Goal: Transaction & Acquisition: Purchase product/service

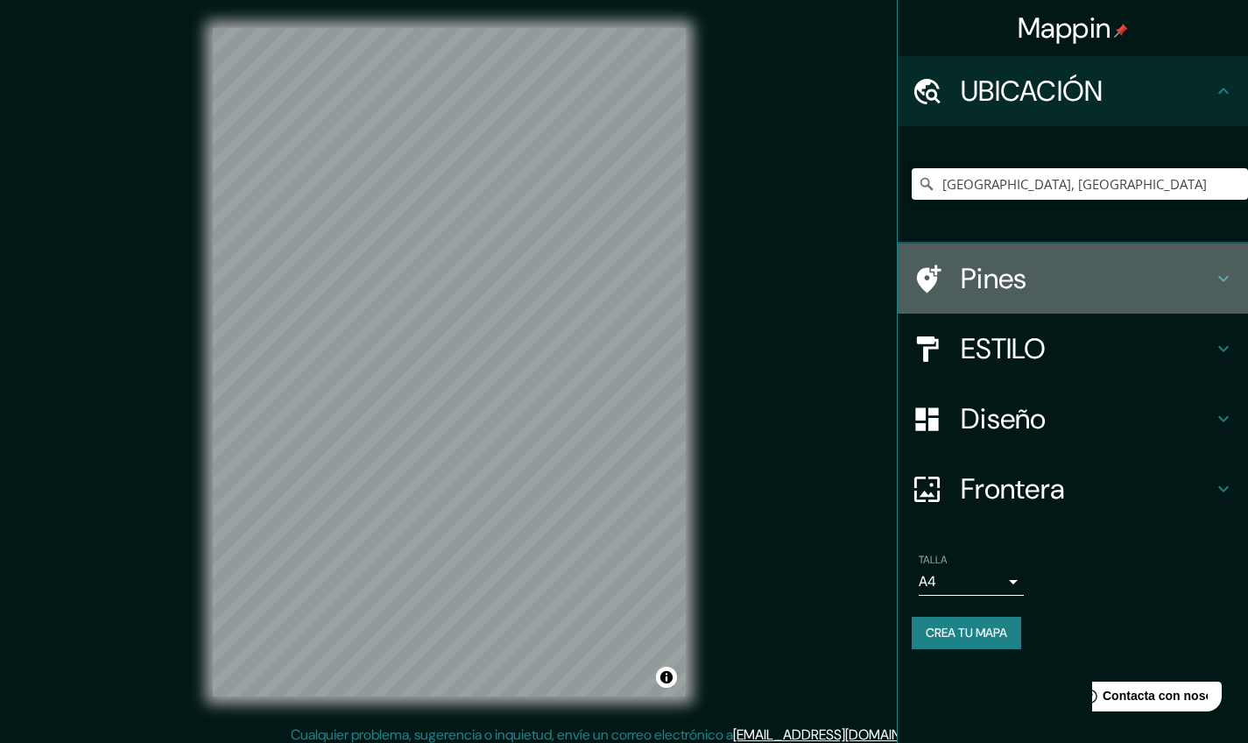
click at [1077, 268] on h4 "Pines" at bounding box center [1087, 278] width 252 height 35
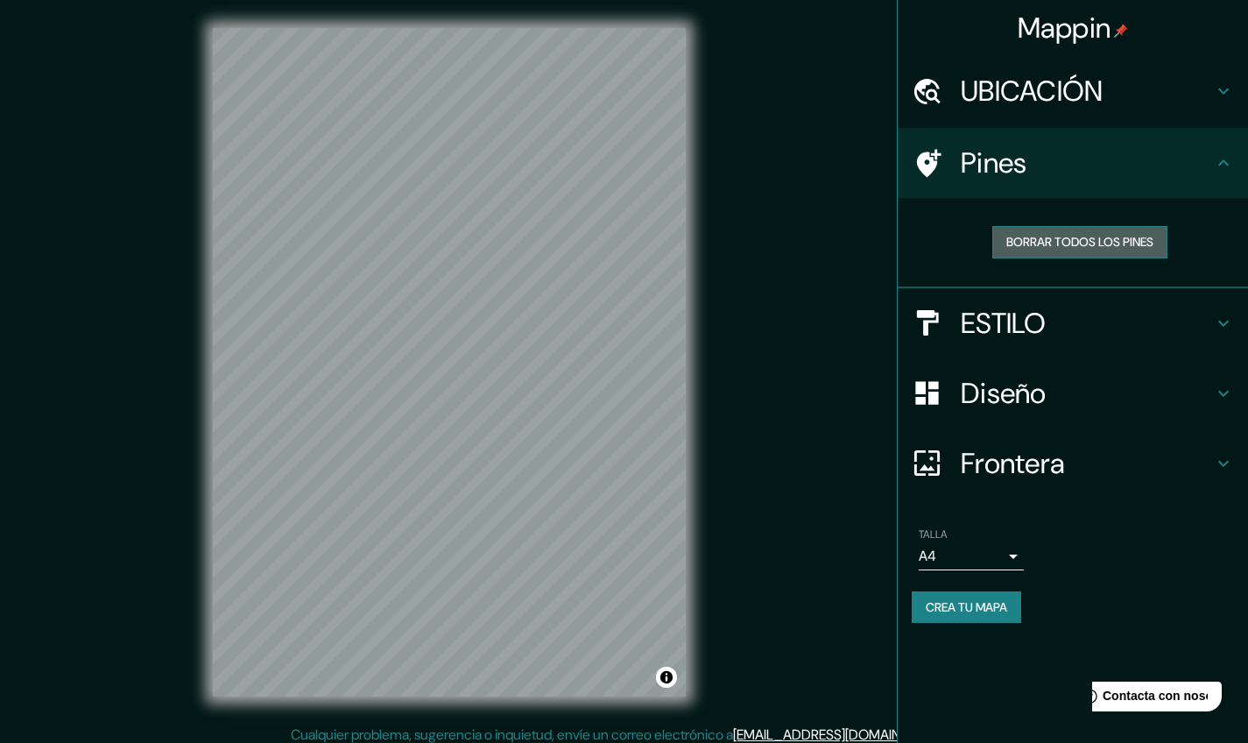
click at [1075, 243] on button "BORRAR TODOS LOS PINES" at bounding box center [1079, 242] width 175 height 32
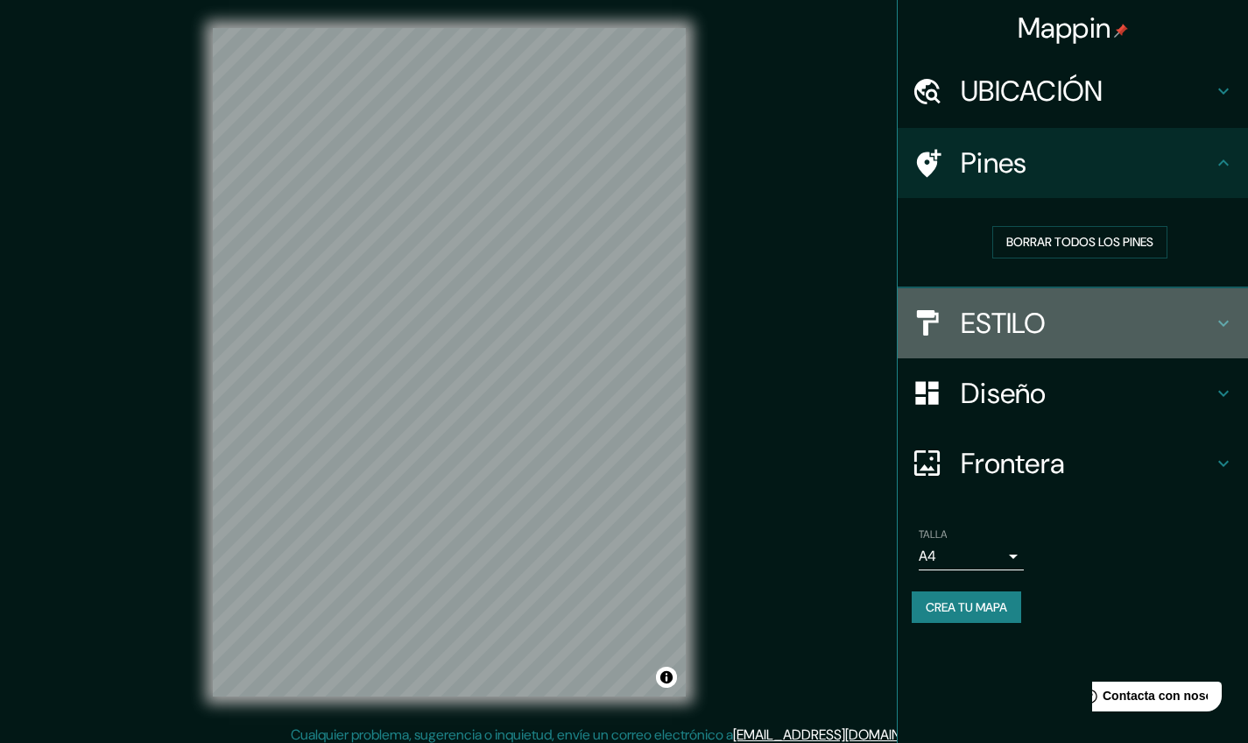
click at [1004, 341] on div "ESTILO" at bounding box center [1073, 323] width 350 height 70
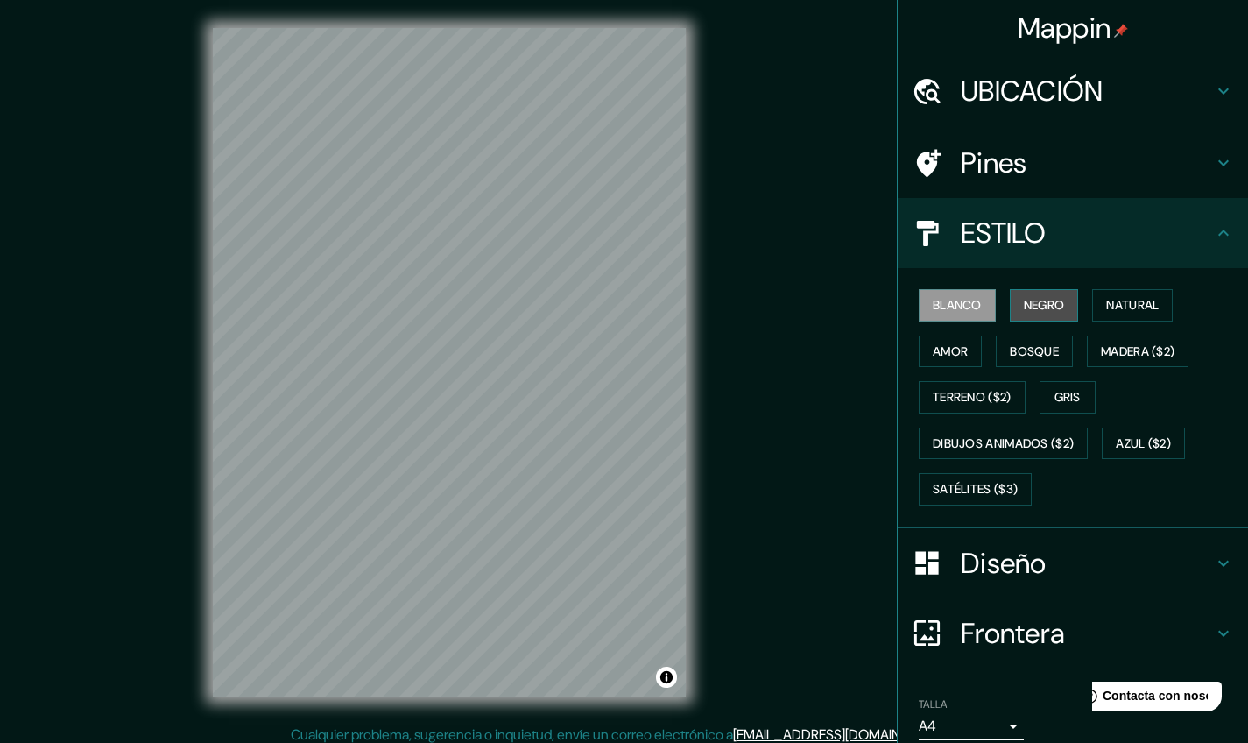
click at [1029, 310] on button "NEGRO" at bounding box center [1044, 305] width 69 height 32
click at [1125, 305] on button "Natural" at bounding box center [1132, 305] width 81 height 32
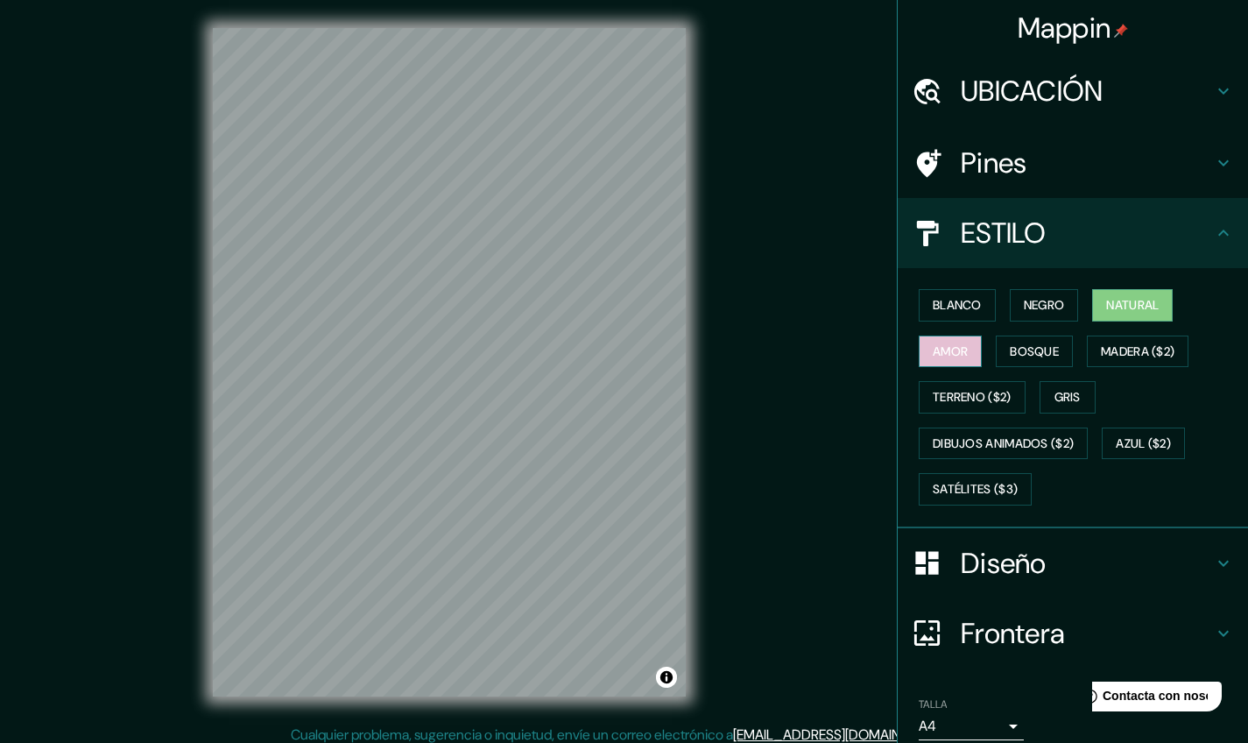
click at [966, 353] on button "amor" at bounding box center [950, 351] width 63 height 32
click at [1020, 363] on button "Bosque" at bounding box center [1034, 351] width 77 height 32
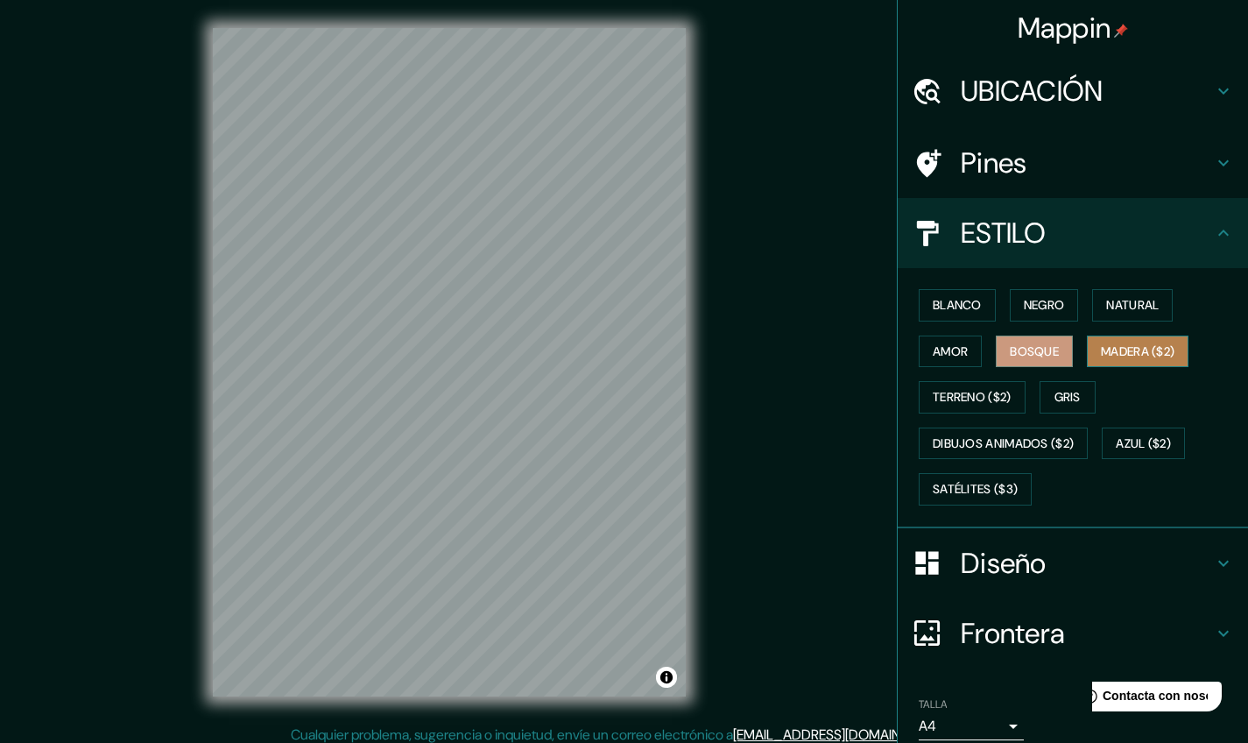
click at [1119, 344] on button "MADERA ($2)" at bounding box center [1138, 351] width 102 height 32
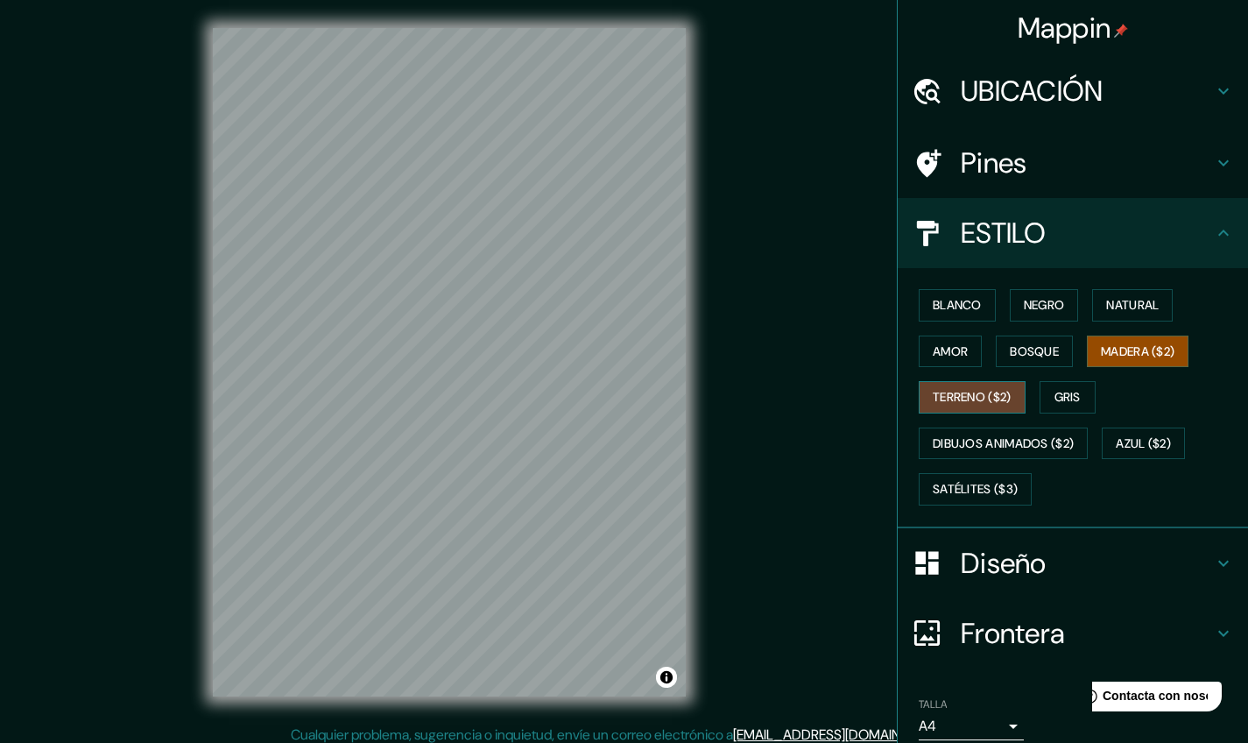
click at [997, 394] on button "TERRENO ($2)" at bounding box center [972, 397] width 107 height 32
click at [1056, 407] on button "Gris" at bounding box center [1067, 397] width 56 height 32
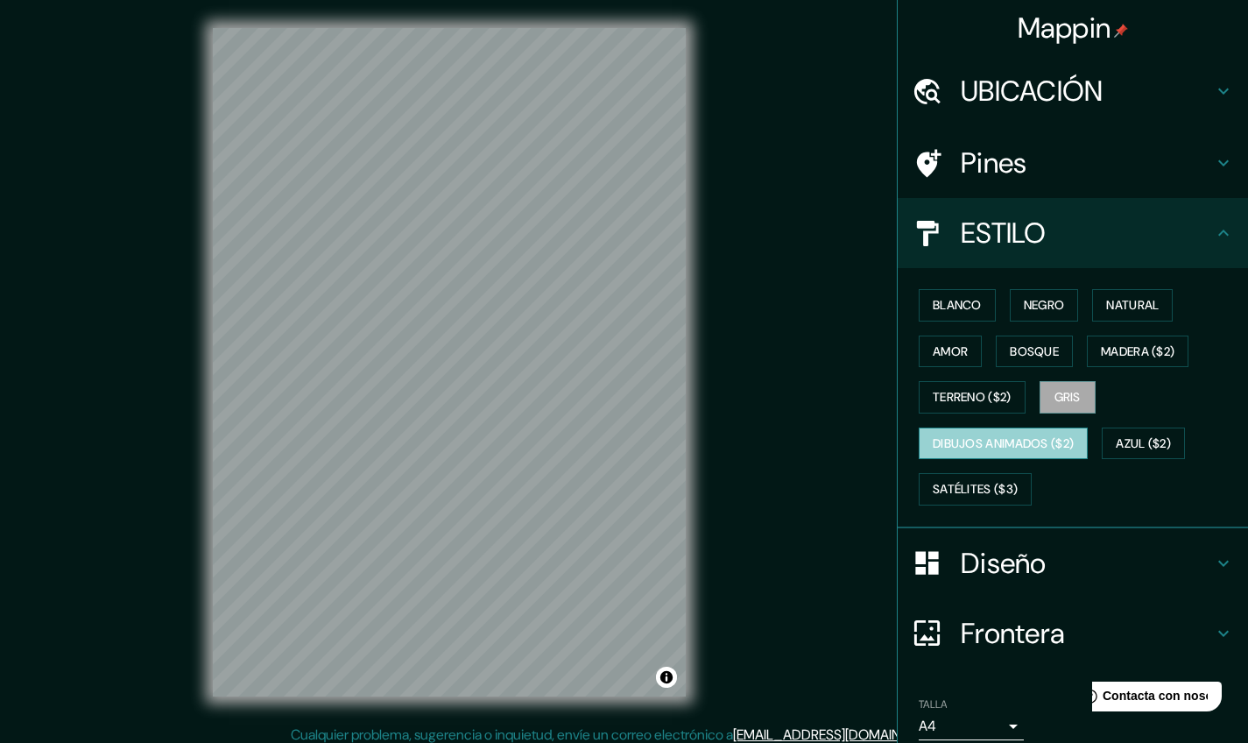
click at [1039, 430] on button "DIBUJOS ANIMADOS ($2)" at bounding box center [1003, 443] width 169 height 32
click at [1133, 440] on button "AZUL ($2)" at bounding box center [1143, 443] width 83 height 32
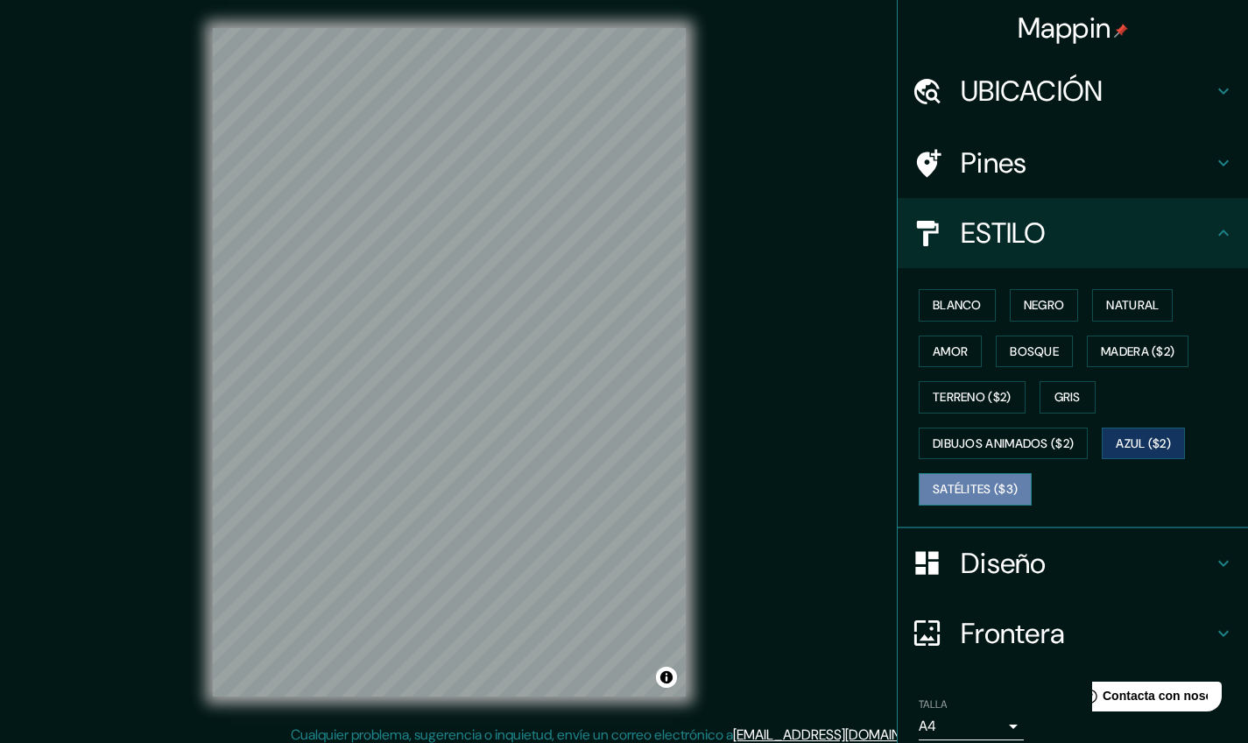
click at [975, 491] on button "SATÉLITES ($3)" at bounding box center [975, 489] width 113 height 32
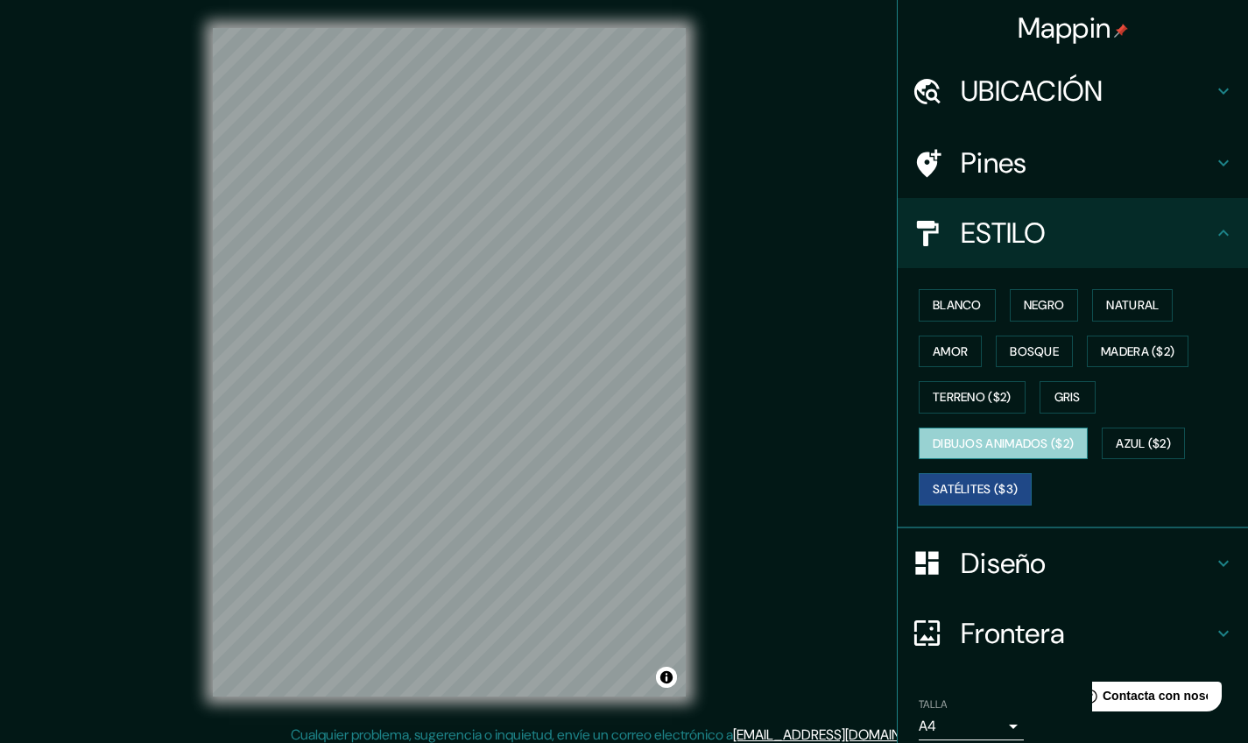
click at [986, 443] on button "DIBUJOS ANIMADOS ($2)" at bounding box center [1003, 443] width 169 height 32
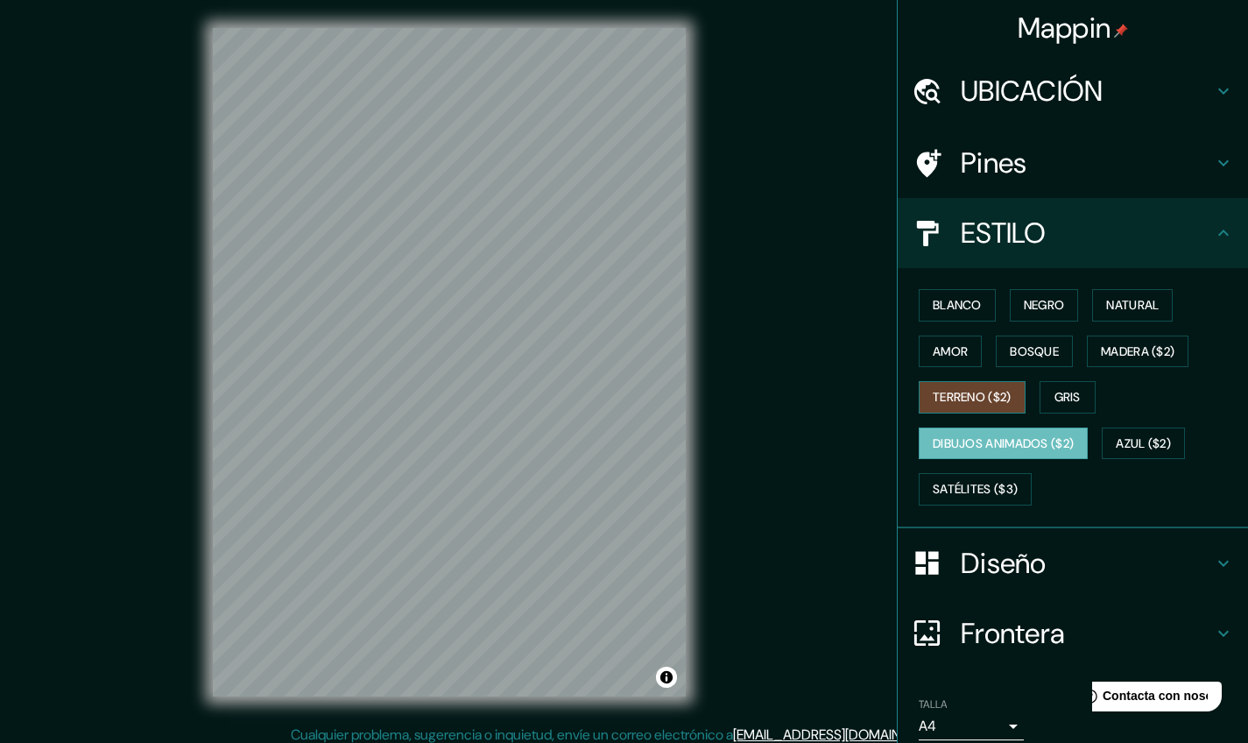
click at [989, 397] on button "TERRENO ($2)" at bounding box center [972, 397] width 107 height 32
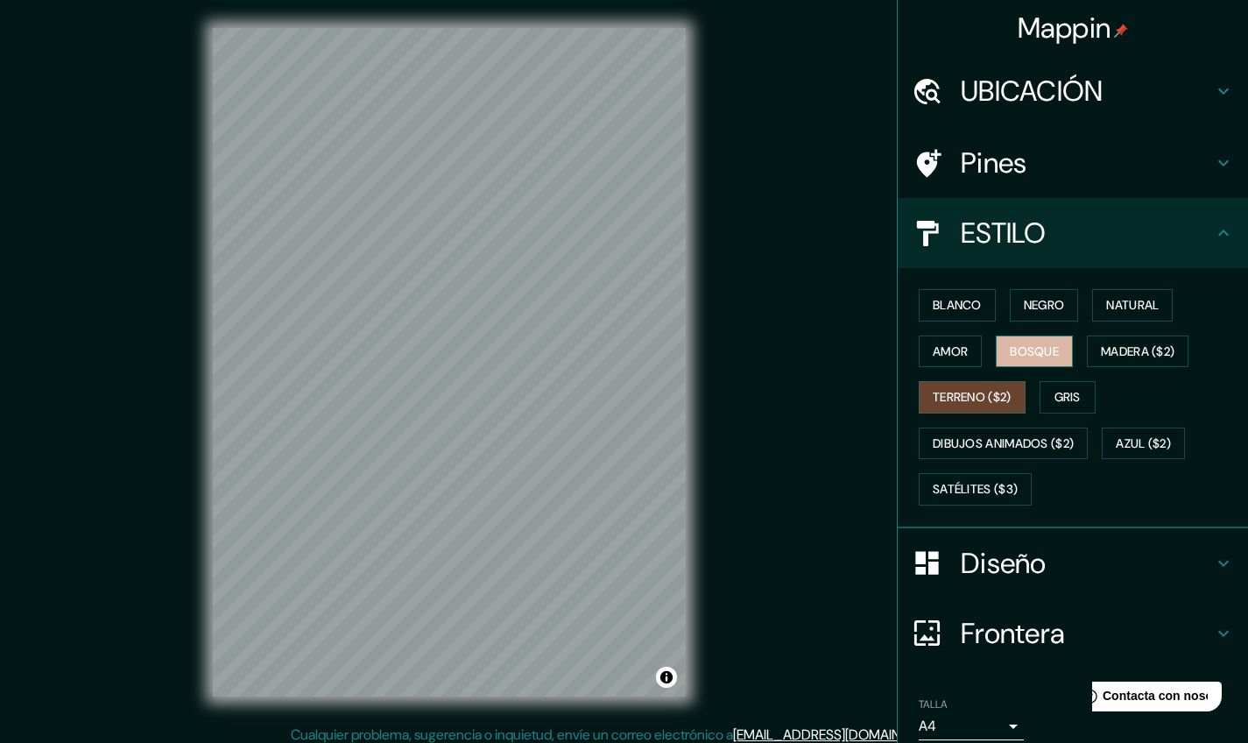
click at [1005, 353] on button "Bosque" at bounding box center [1034, 351] width 77 height 32
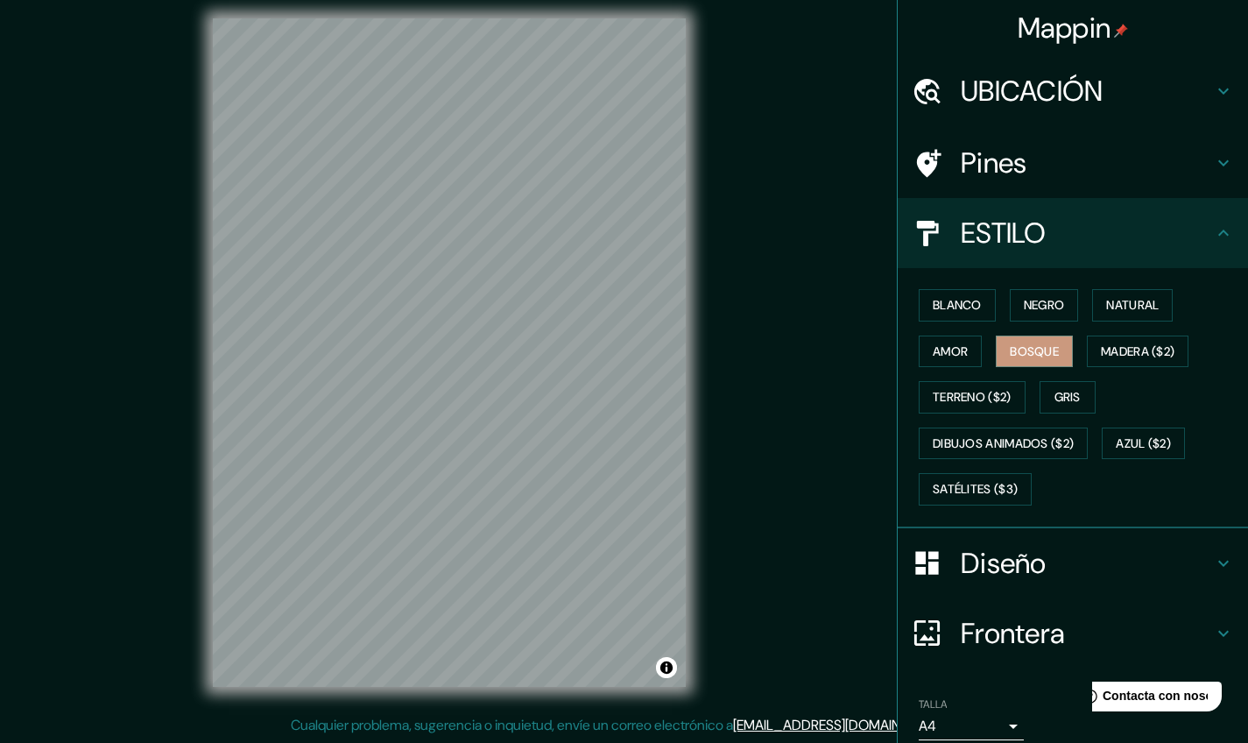
scroll to position [10, 0]
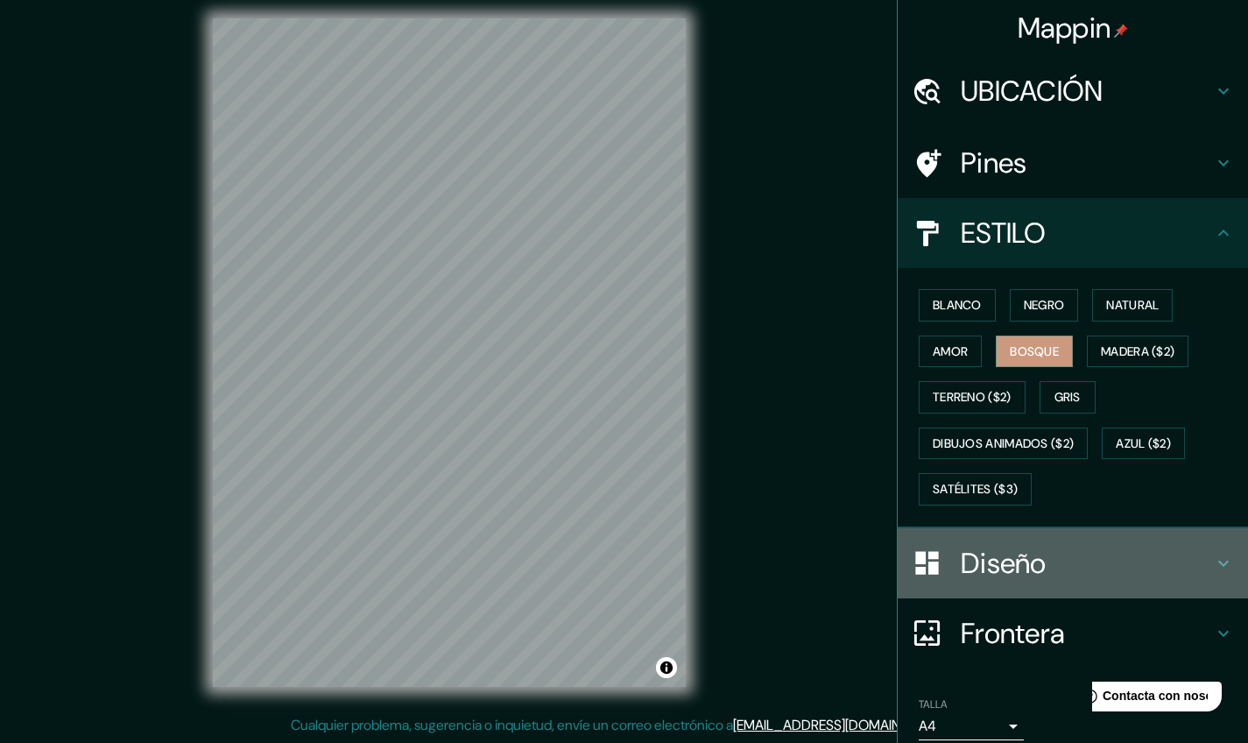
click at [1102, 549] on h4 "Diseño" at bounding box center [1087, 563] width 252 height 35
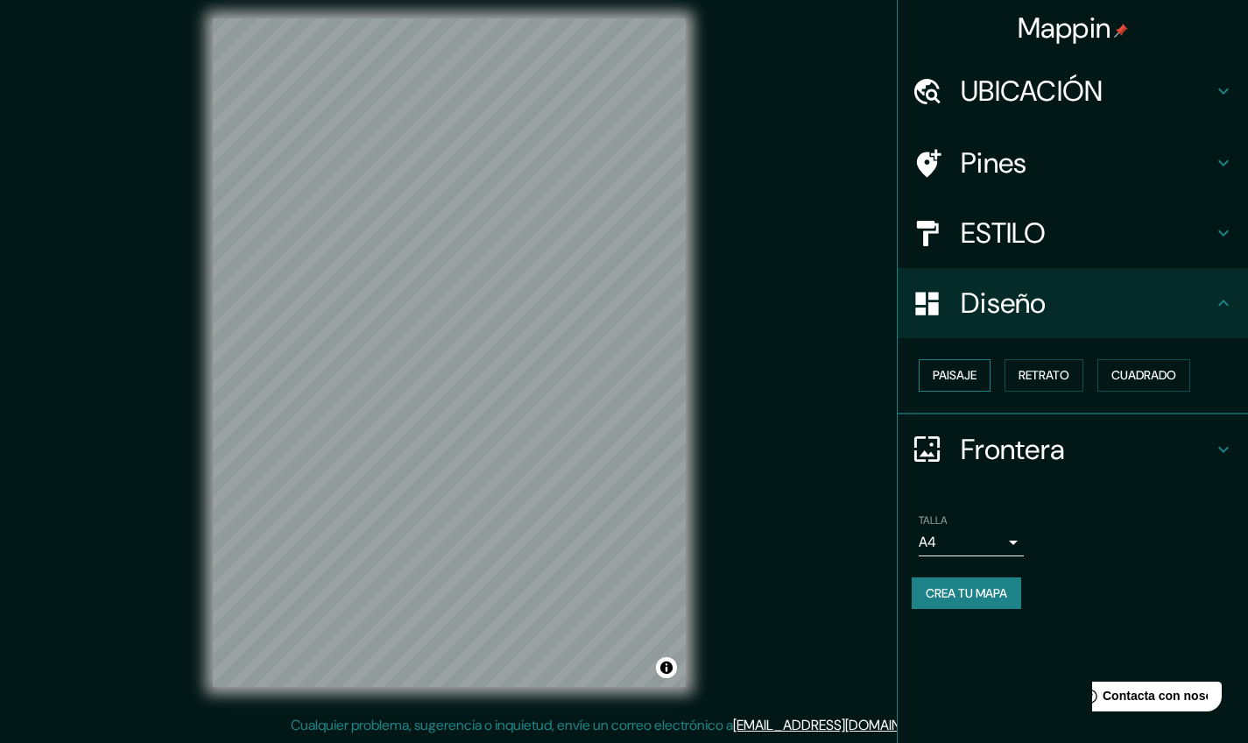
click at [945, 382] on button "Paisaje" at bounding box center [955, 375] width 72 height 32
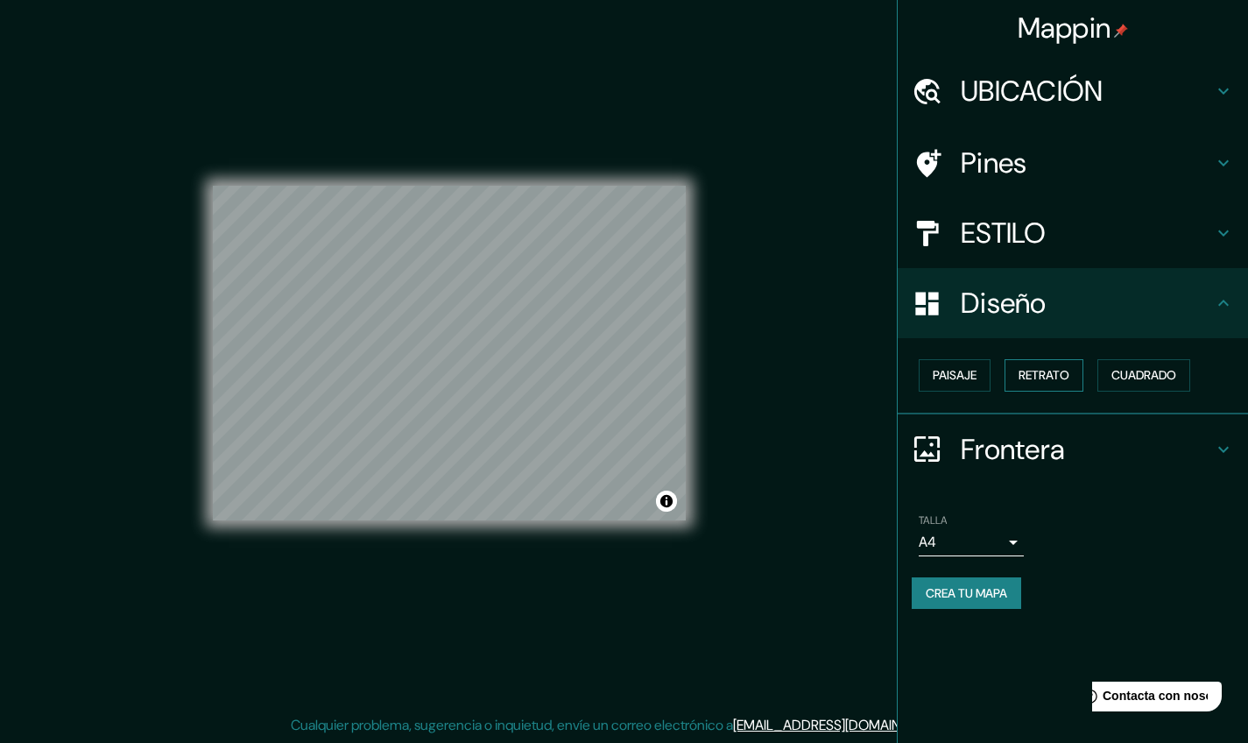
click at [1014, 376] on button "Retrato" at bounding box center [1043, 375] width 79 height 32
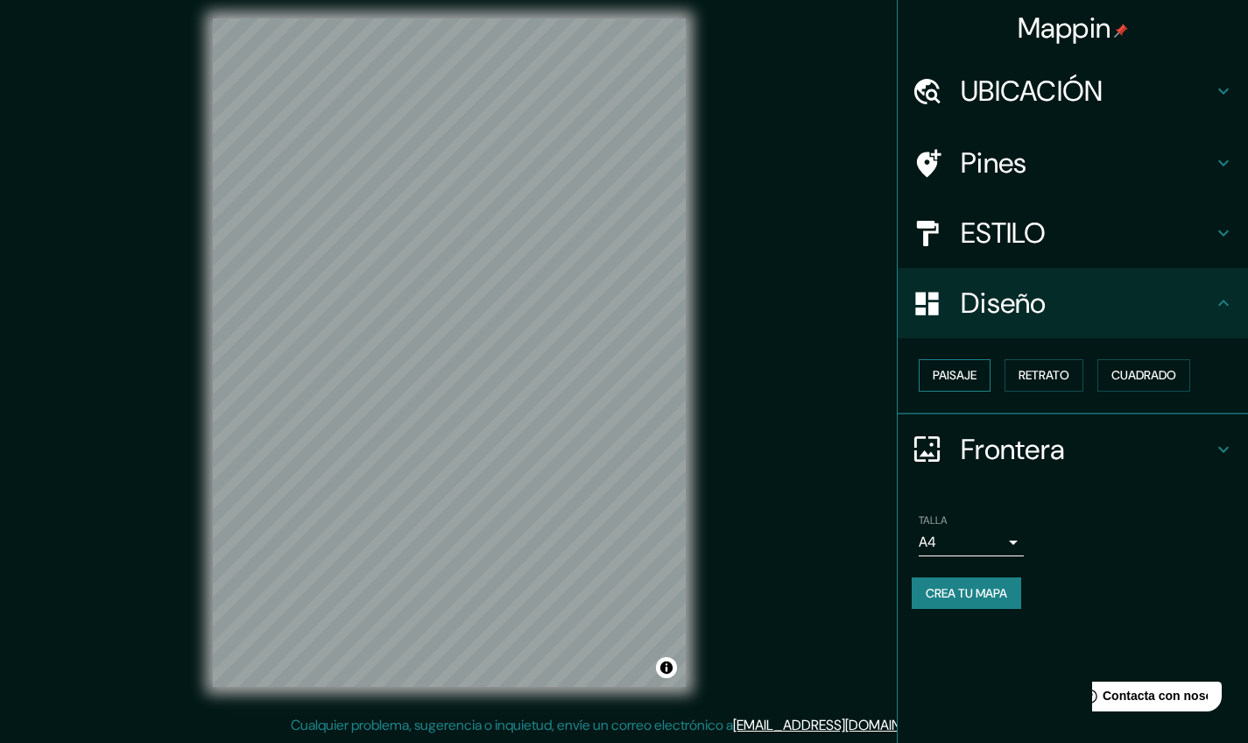
click at [960, 371] on button "Paisaje" at bounding box center [955, 375] width 72 height 32
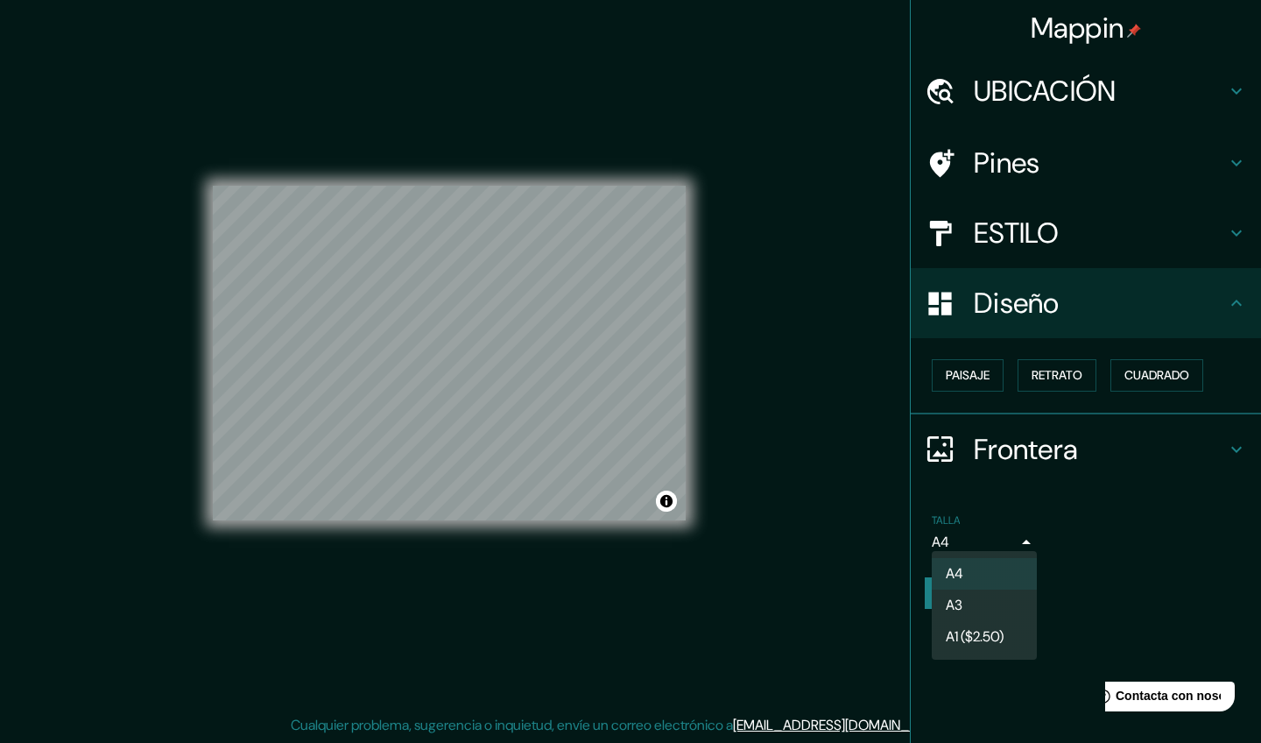
click at [989, 546] on body "Mappin UBICACIÓN [GEOGRAPHIC_DATA], [GEOGRAPHIC_DATA] [GEOGRAPHIC_DATA] [GEOGRA…" at bounding box center [630, 361] width 1261 height 743
click at [989, 597] on li "A3" at bounding box center [984, 605] width 105 height 32
click at [990, 536] on body "Mappin UBICACIÓN [GEOGRAPHIC_DATA], [GEOGRAPHIC_DATA] [GEOGRAPHIC_DATA] [GEOGRA…" at bounding box center [630, 361] width 1261 height 743
click at [990, 556] on ul "A4 A3 A1 (2,50 $)" at bounding box center [984, 605] width 105 height 109
click at [988, 562] on li "A4" at bounding box center [984, 574] width 105 height 32
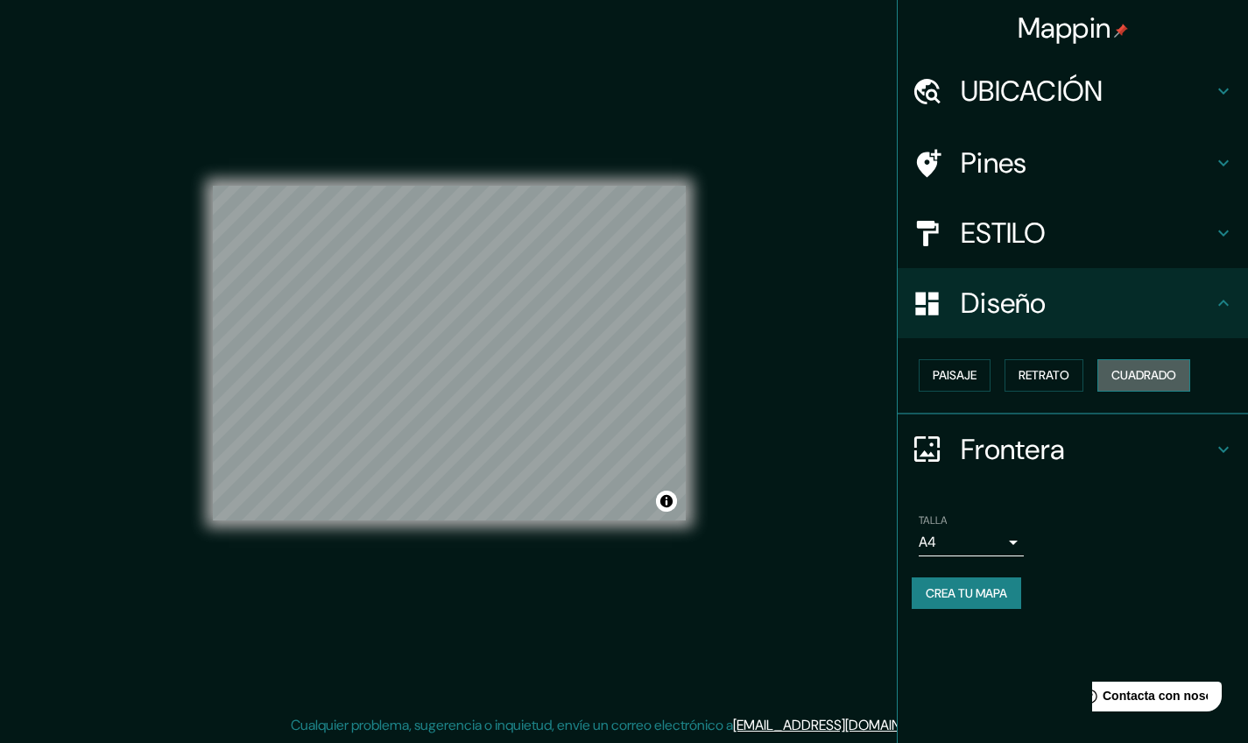
click at [1102, 381] on button "Cuadrado" at bounding box center [1143, 375] width 93 height 32
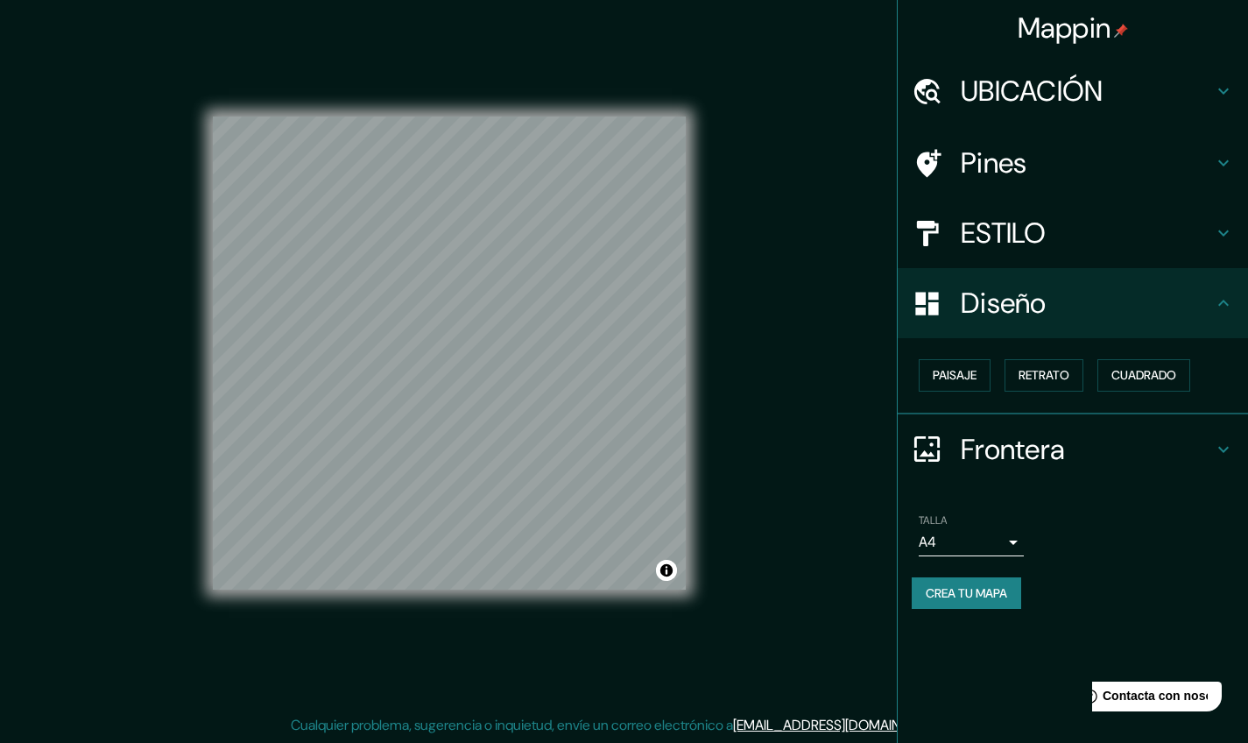
click at [1006, 225] on h4 "ESTILO" at bounding box center [1087, 232] width 252 height 35
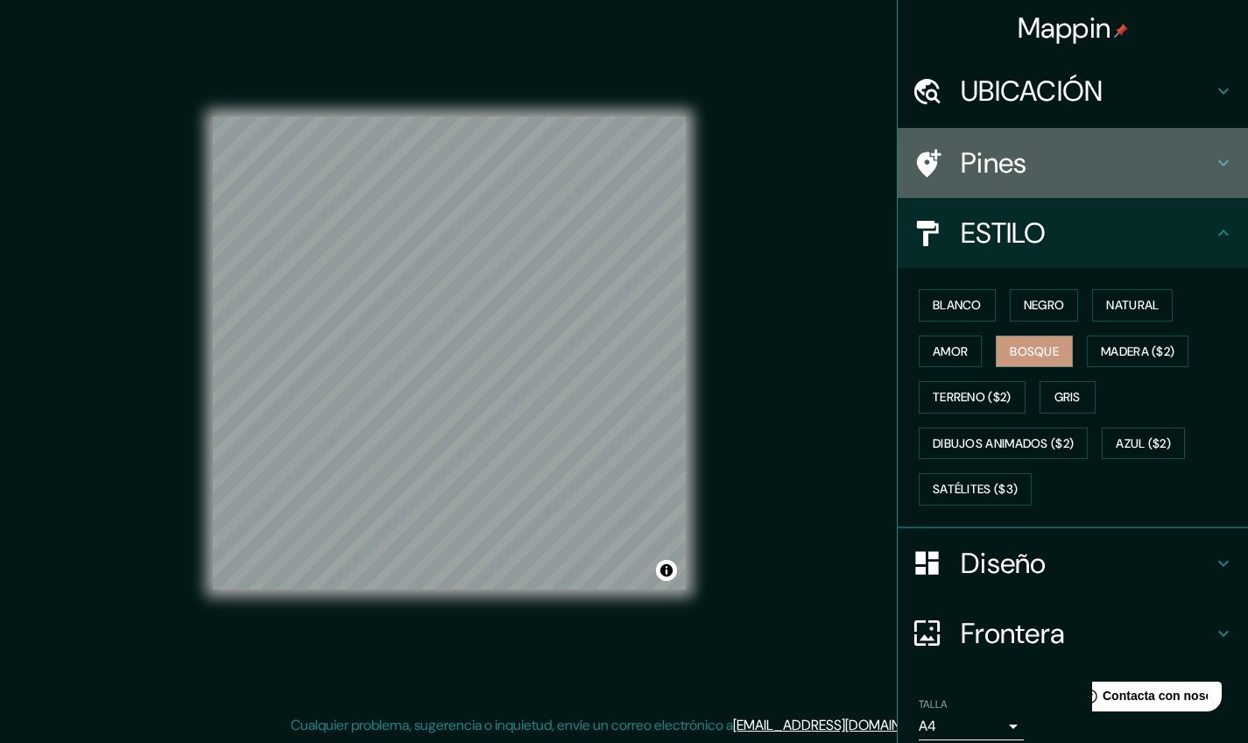
click at [1007, 160] on h4 "Pines" at bounding box center [1087, 162] width 252 height 35
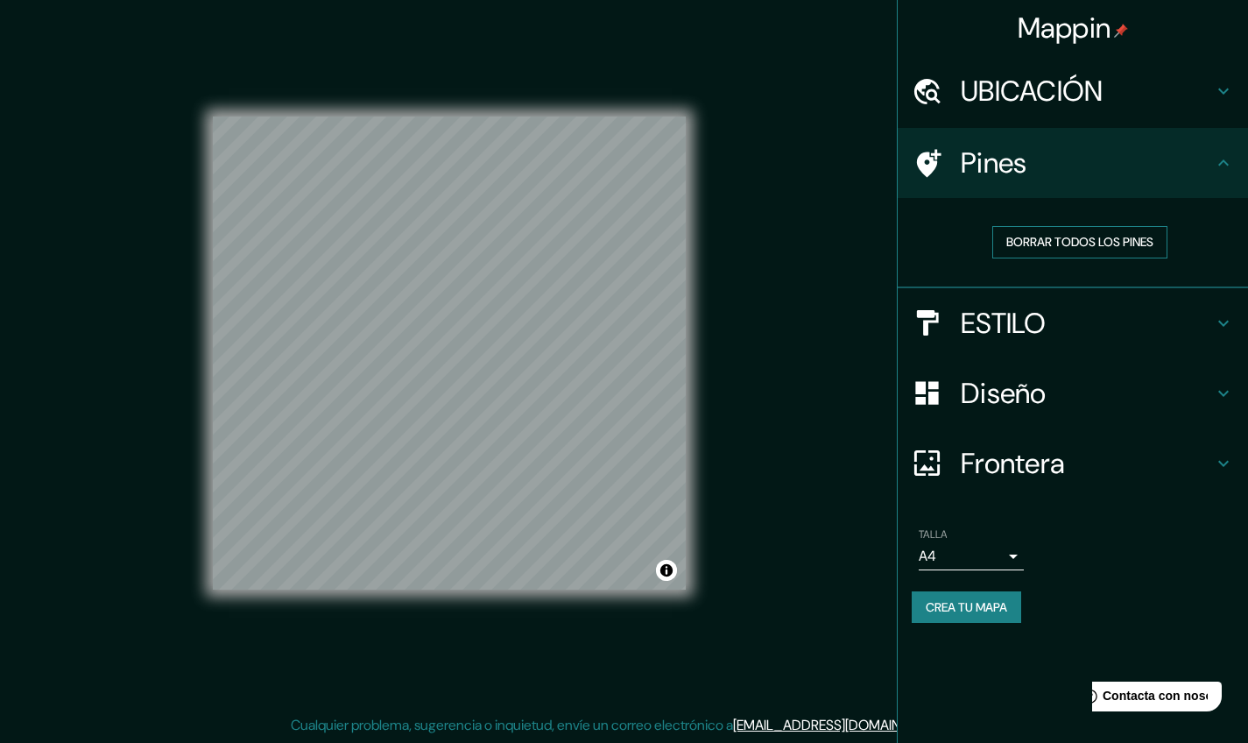
click at [1031, 243] on button "BORRAR TODOS LOS PINES" at bounding box center [1079, 242] width 175 height 32
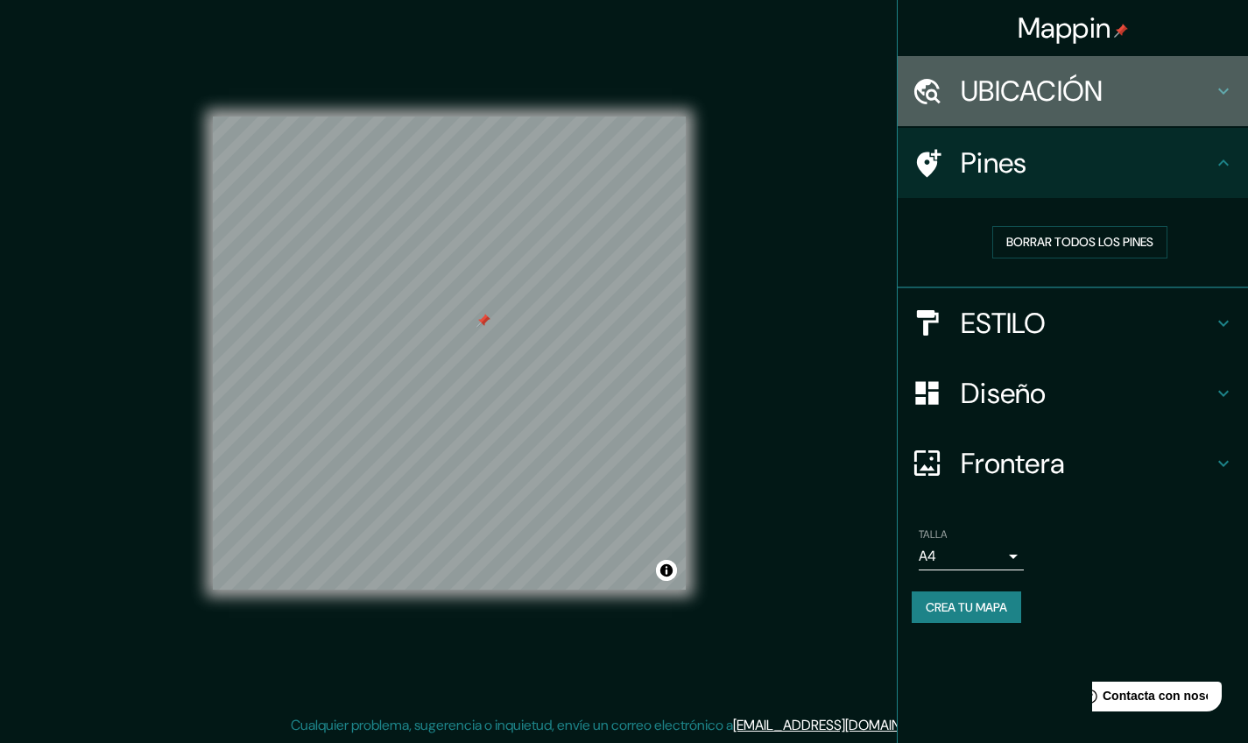
click at [1041, 80] on h4 "UBICACIÓN" at bounding box center [1087, 91] width 252 height 35
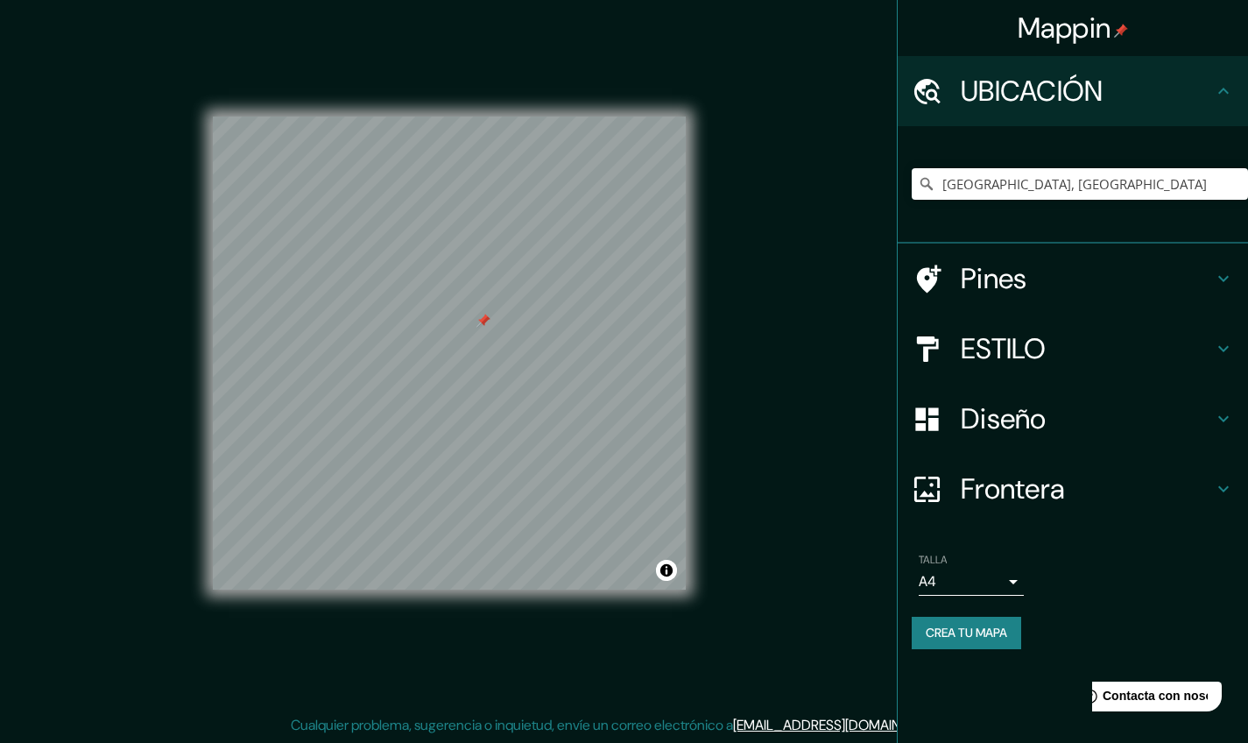
click at [1137, 569] on div "TALLA A4 single" at bounding box center [1073, 574] width 322 height 56
